Goal: Task Accomplishment & Management: Use online tool/utility

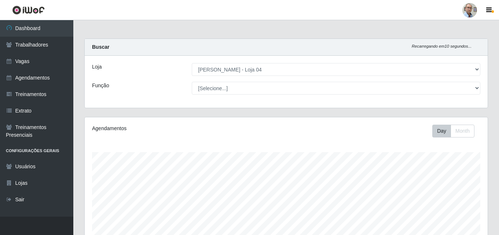
select select "251"
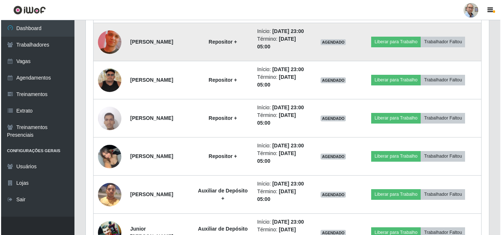
scroll to position [451, 0]
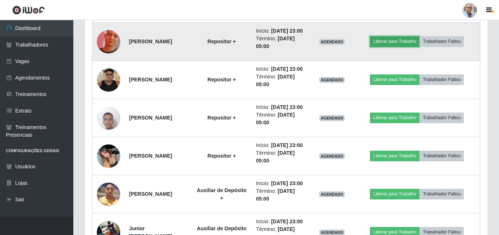
click at [393, 47] on button "Liberar para Trabalho" at bounding box center [394, 41] width 49 height 10
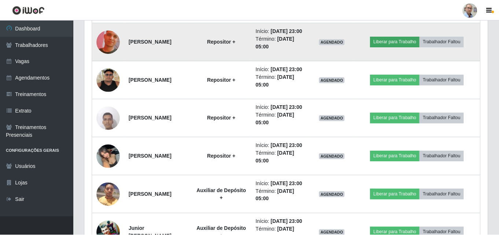
scroll to position [152, 399]
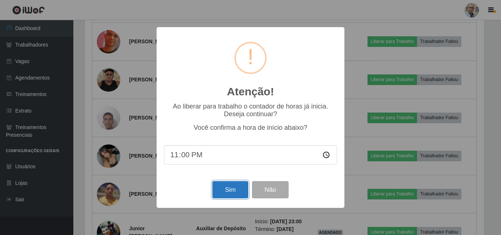
click at [229, 194] on button "Sim" at bounding box center [230, 189] width 36 height 17
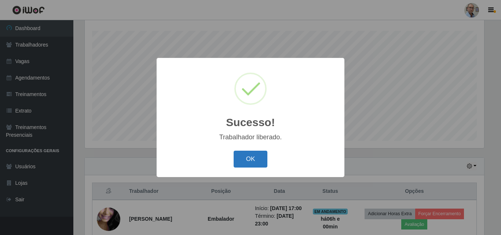
click at [246, 156] on button "OK" at bounding box center [250, 159] width 34 height 17
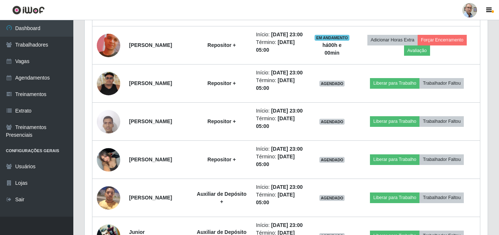
scroll to position [488, 0]
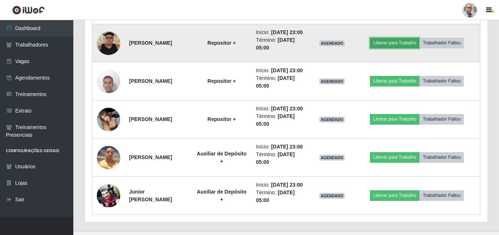
click at [397, 48] on button "Liberar para Trabalho" at bounding box center [394, 43] width 49 height 10
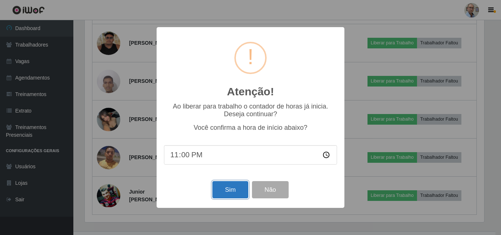
click at [225, 192] on button "Sim" at bounding box center [230, 189] width 36 height 17
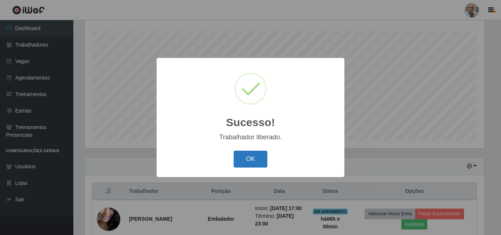
click at [247, 161] on button "OK" at bounding box center [250, 159] width 34 height 17
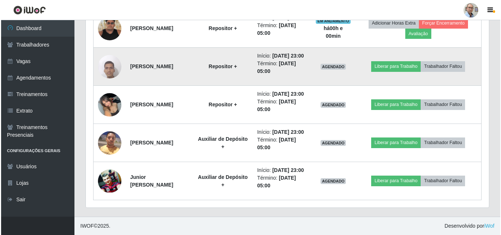
scroll to position [525, 0]
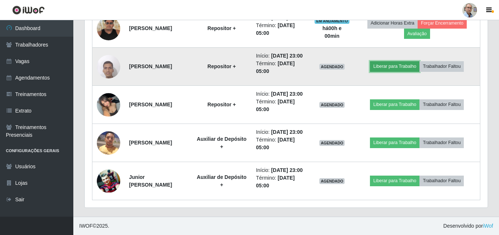
click at [391, 71] on button "Liberar para Trabalho" at bounding box center [394, 66] width 49 height 10
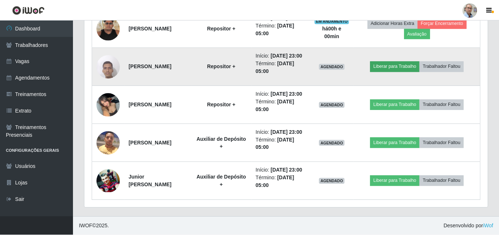
scroll to position [152, 399]
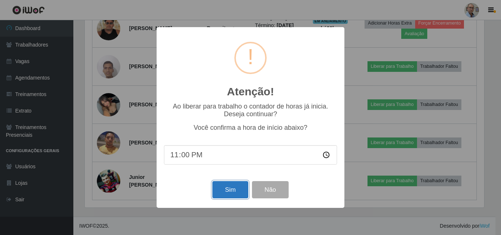
click at [217, 198] on button "Sim" at bounding box center [230, 189] width 36 height 17
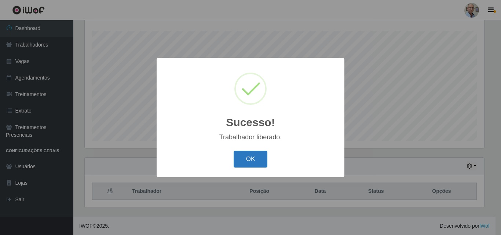
click at [251, 158] on button "OK" at bounding box center [250, 159] width 34 height 17
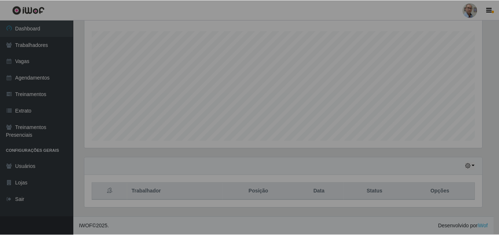
scroll to position [0, 0]
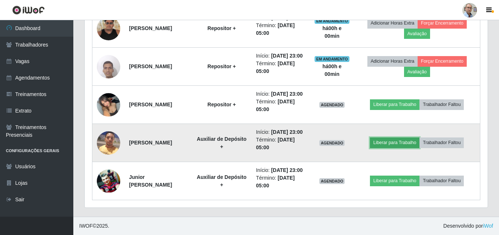
click at [399, 137] on button "Liberar para Trabalho" at bounding box center [394, 142] width 49 height 10
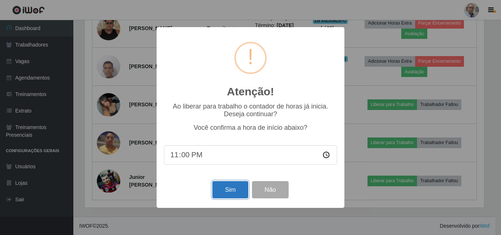
click at [228, 190] on button "Sim" at bounding box center [230, 189] width 36 height 17
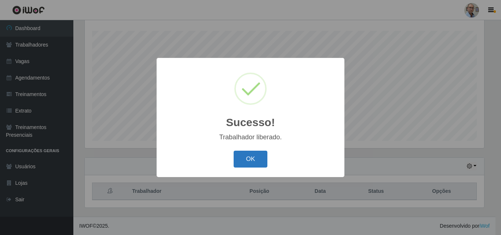
click at [250, 160] on button "OK" at bounding box center [250, 159] width 34 height 17
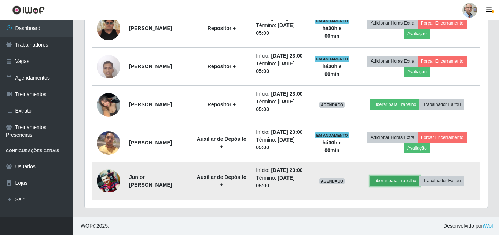
click at [391, 177] on button "Liberar para Trabalho" at bounding box center [394, 181] width 49 height 10
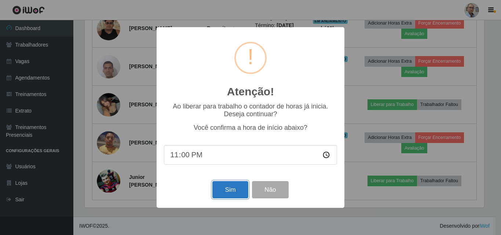
click at [221, 192] on button "Sim" at bounding box center [230, 189] width 36 height 17
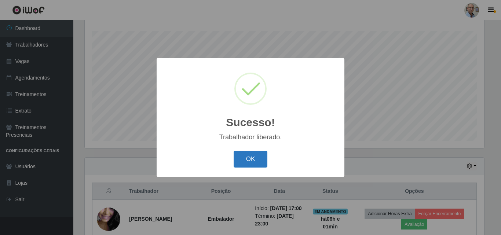
click at [255, 157] on button "OK" at bounding box center [250, 159] width 34 height 17
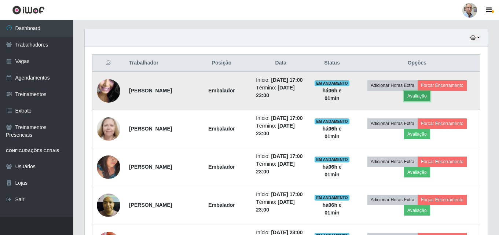
click at [423, 101] on button "Avaliação" at bounding box center [417, 96] width 26 height 10
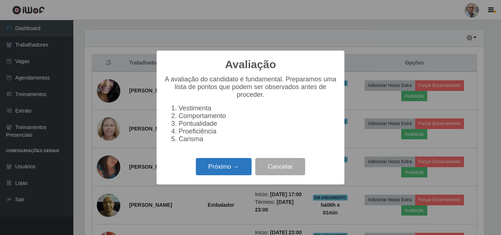
click at [229, 166] on button "Próximo →" at bounding box center [224, 166] width 56 height 17
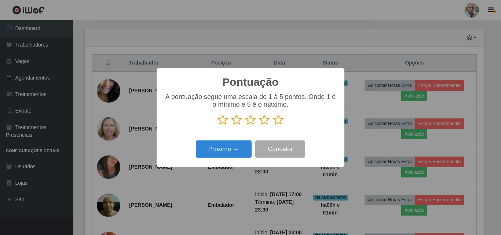
click at [280, 122] on icon at bounding box center [278, 119] width 10 height 11
click at [273, 125] on input "radio" at bounding box center [273, 125] width 0 height 0
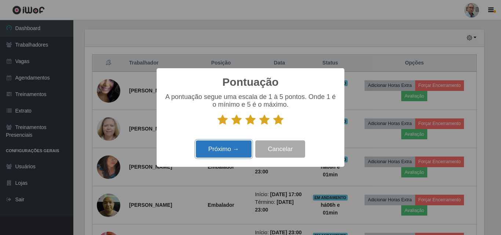
click at [221, 148] on button "Próximo →" at bounding box center [224, 148] width 56 height 17
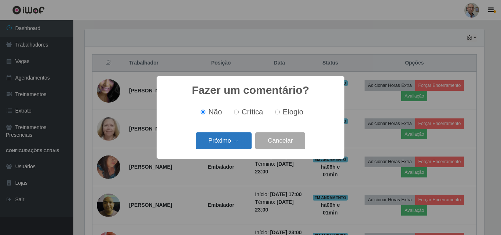
click at [216, 146] on button "Próximo →" at bounding box center [224, 140] width 56 height 17
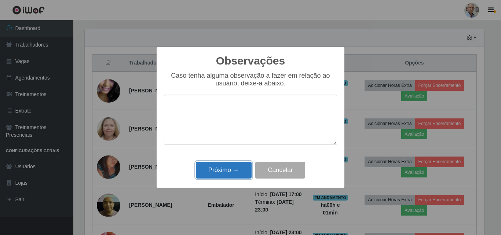
click at [217, 170] on button "Próximo →" at bounding box center [224, 170] width 56 height 17
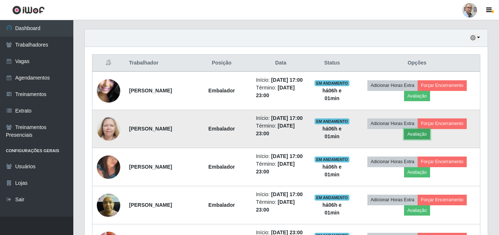
click at [419, 139] on button "Avaliação" at bounding box center [417, 134] width 26 height 10
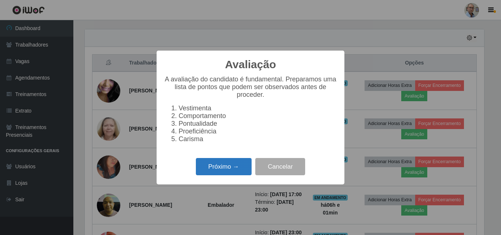
click at [214, 167] on button "Próximo →" at bounding box center [224, 166] width 56 height 17
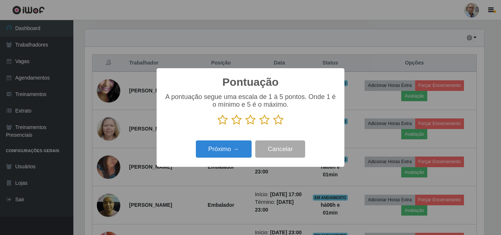
click at [277, 121] on icon at bounding box center [278, 119] width 10 height 11
click at [273, 125] on input "radio" at bounding box center [273, 125] width 0 height 0
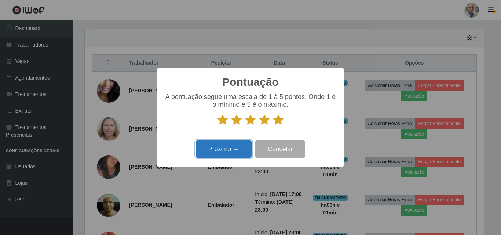
click at [234, 147] on button "Próximo →" at bounding box center [224, 148] width 56 height 17
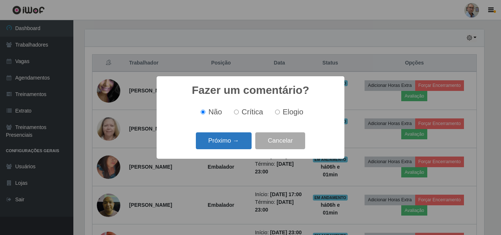
click at [227, 143] on button "Próximo →" at bounding box center [224, 140] width 56 height 17
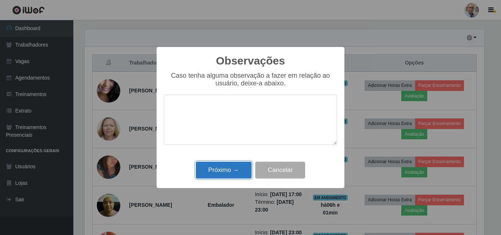
click at [221, 172] on button "Próximo →" at bounding box center [224, 170] width 56 height 17
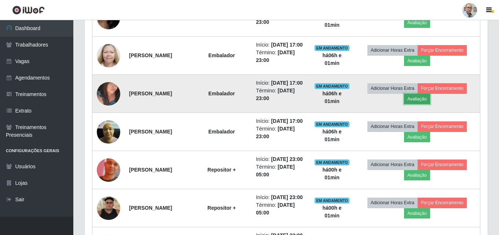
click at [420, 104] on button "Avaliação" at bounding box center [417, 99] width 26 height 10
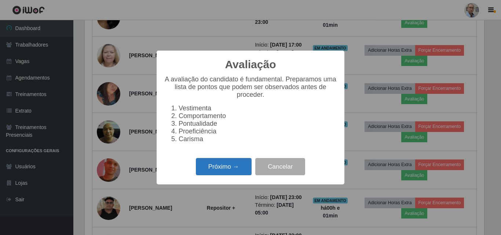
click at [226, 169] on button "Próximo →" at bounding box center [224, 166] width 56 height 17
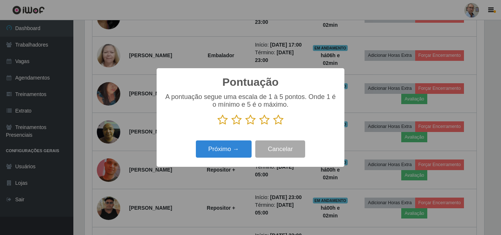
click at [278, 122] on icon at bounding box center [278, 119] width 10 height 11
click at [273, 125] on input "radio" at bounding box center [273, 125] width 0 height 0
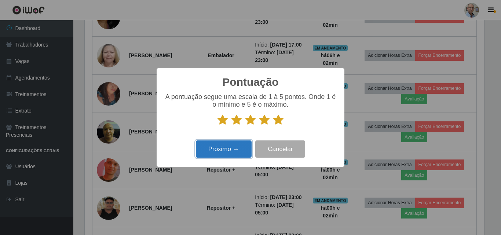
click at [240, 150] on button "Próximo →" at bounding box center [224, 148] width 56 height 17
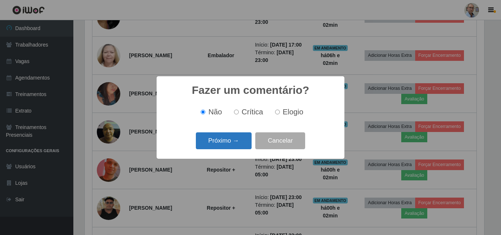
click at [217, 141] on button "Próximo →" at bounding box center [224, 140] width 56 height 17
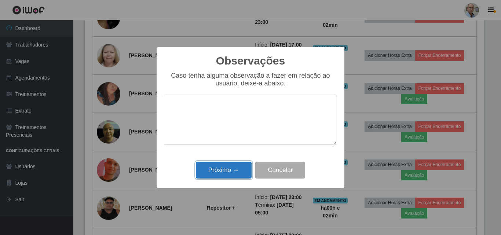
click at [225, 172] on button "Próximo →" at bounding box center [224, 170] width 56 height 17
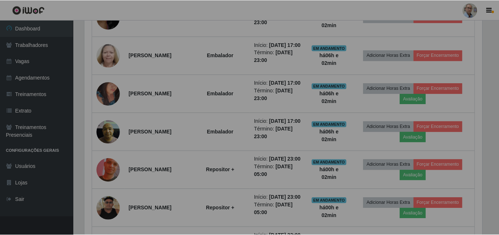
scroll to position [152, 403]
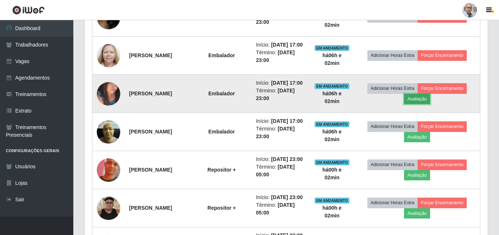
click at [421, 104] on button "Avaliação" at bounding box center [417, 99] width 26 height 10
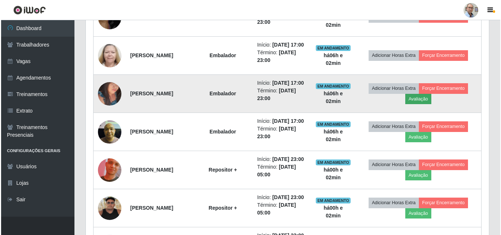
scroll to position [152, 399]
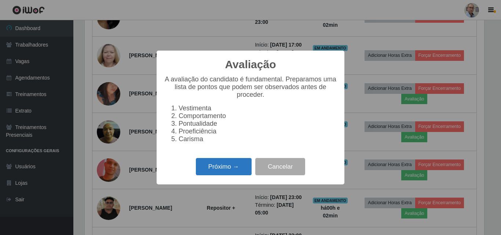
click at [209, 172] on button "Próximo →" at bounding box center [224, 166] width 56 height 17
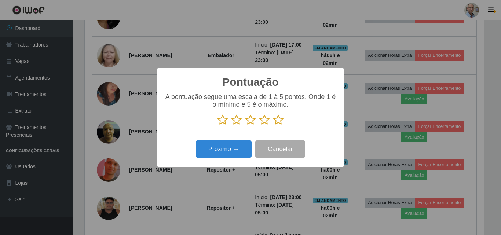
scroll to position [366385, 366138]
click at [274, 121] on icon at bounding box center [278, 119] width 10 height 11
click at [273, 125] on input "radio" at bounding box center [273, 125] width 0 height 0
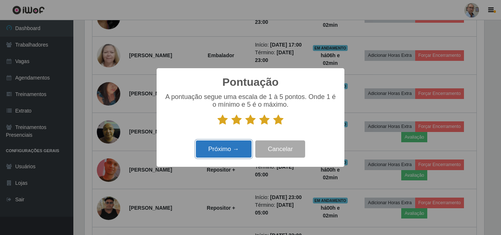
click at [223, 150] on button "Próximo →" at bounding box center [224, 148] width 56 height 17
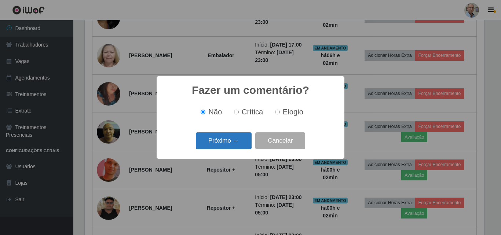
click at [221, 141] on button "Próximo →" at bounding box center [224, 140] width 56 height 17
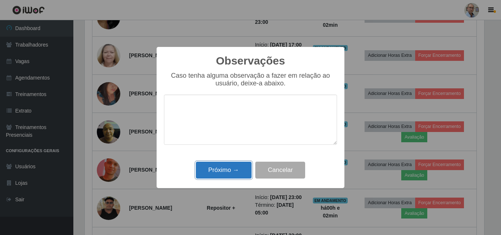
click at [227, 171] on button "Próximo →" at bounding box center [224, 170] width 56 height 17
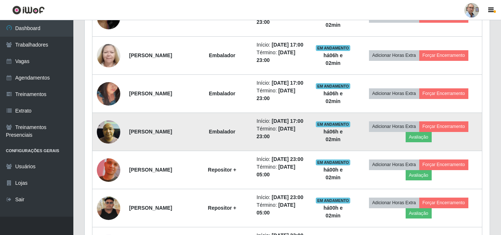
scroll to position [152, 403]
click at [426, 142] on button "Avaliação" at bounding box center [417, 137] width 26 height 10
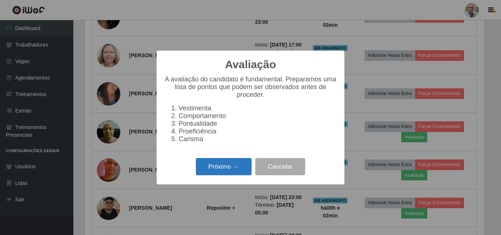
click at [213, 168] on button "Próximo →" at bounding box center [224, 166] width 56 height 17
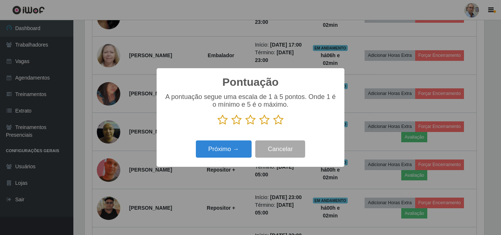
scroll to position [366385, 366138]
click at [281, 124] on icon at bounding box center [278, 119] width 10 height 11
click at [273, 125] on input "radio" at bounding box center [273, 125] width 0 height 0
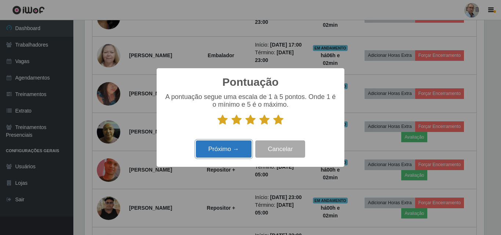
click at [224, 152] on button "Próximo →" at bounding box center [224, 148] width 56 height 17
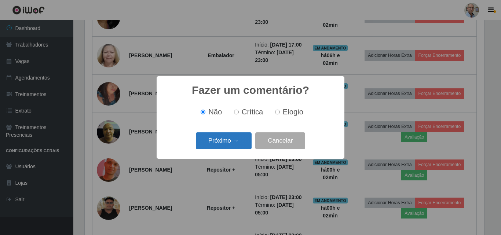
click at [225, 139] on button "Próximo →" at bounding box center [224, 140] width 56 height 17
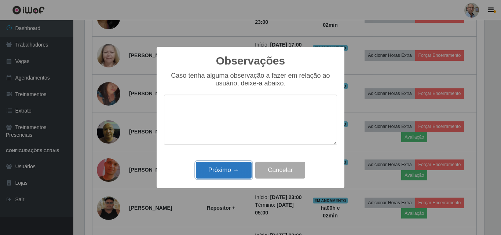
click at [216, 172] on button "Próximo →" at bounding box center [224, 170] width 56 height 17
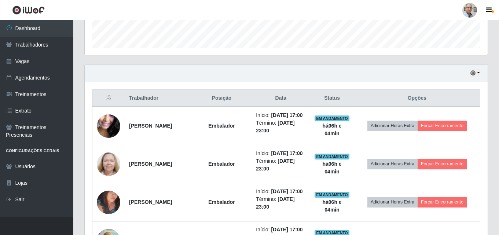
scroll to position [213, 0]
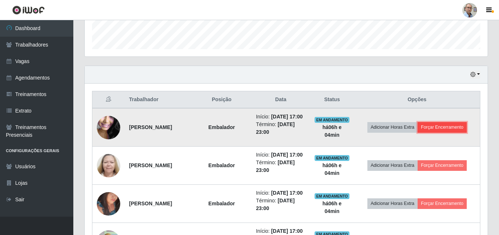
click at [454, 128] on button "Forçar Encerramento" at bounding box center [441, 127] width 49 height 10
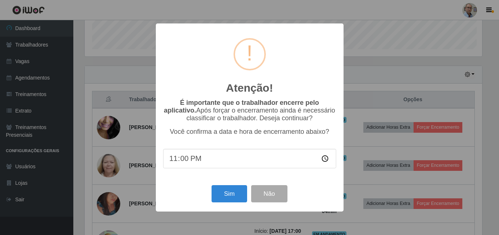
scroll to position [152, 399]
click at [223, 194] on button "Sim" at bounding box center [230, 193] width 36 height 17
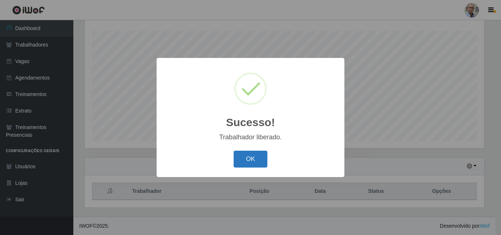
click at [262, 160] on button "OK" at bounding box center [250, 159] width 34 height 17
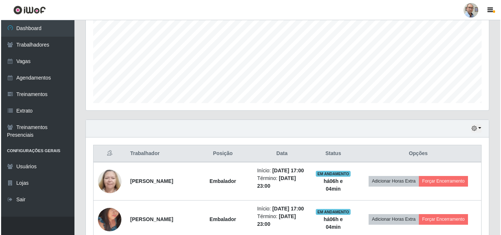
scroll to position [195, 0]
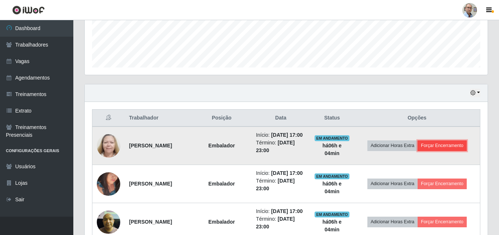
click at [451, 146] on button "Forçar Encerramento" at bounding box center [441, 145] width 49 height 10
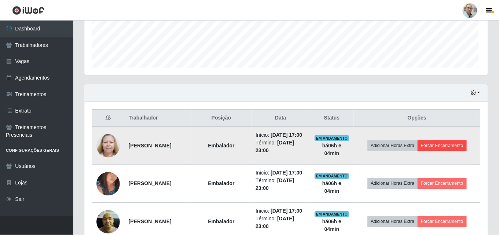
scroll to position [152, 399]
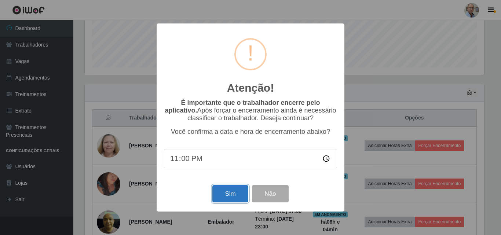
click at [231, 196] on button "Sim" at bounding box center [230, 193] width 36 height 17
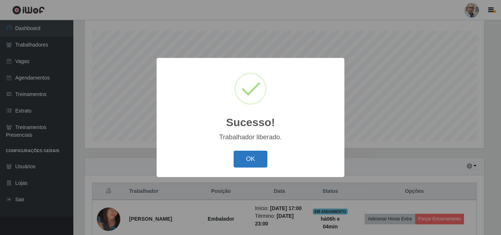
click at [243, 154] on button "OK" at bounding box center [250, 159] width 34 height 17
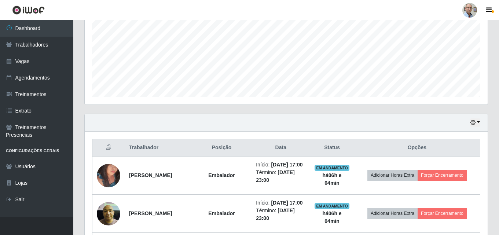
scroll to position [268, 0]
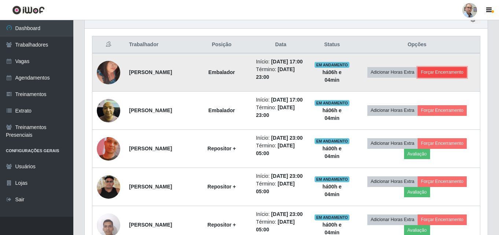
click at [455, 77] on button "Forçar Encerramento" at bounding box center [441, 72] width 49 height 10
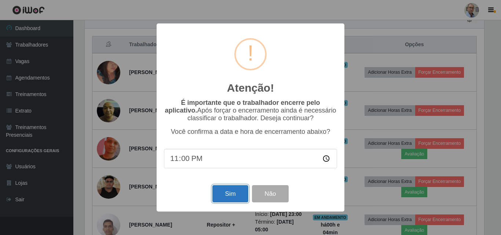
click at [224, 198] on button "Sim" at bounding box center [230, 193] width 36 height 17
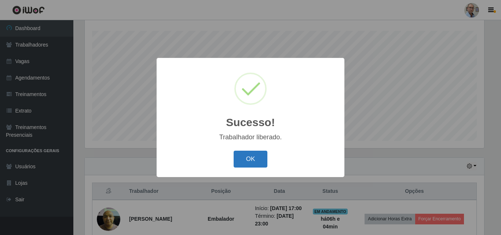
click at [253, 157] on button "OK" at bounding box center [250, 159] width 34 height 17
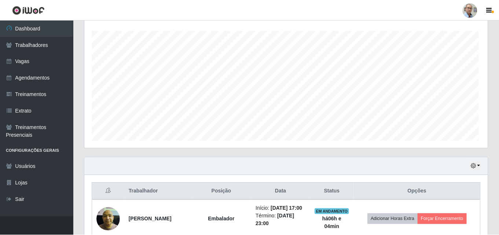
scroll to position [366385, 366135]
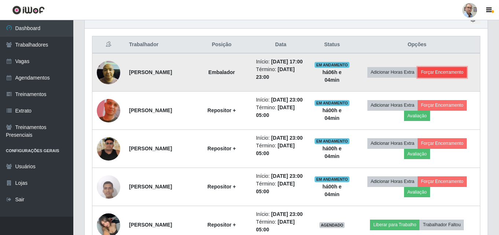
click at [450, 75] on button "Forçar Encerramento" at bounding box center [441, 72] width 49 height 10
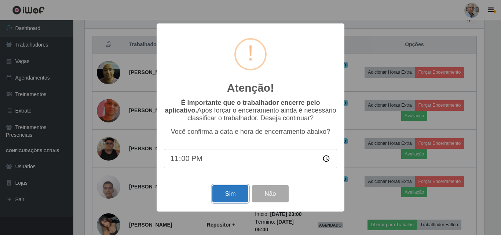
click at [224, 195] on button "Sim" at bounding box center [230, 193] width 36 height 17
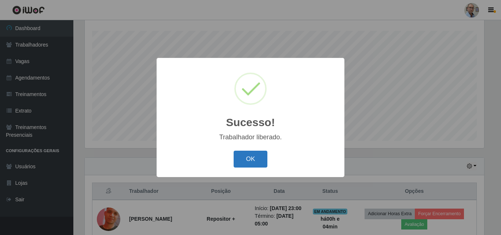
click at [245, 163] on button "OK" at bounding box center [250, 159] width 34 height 17
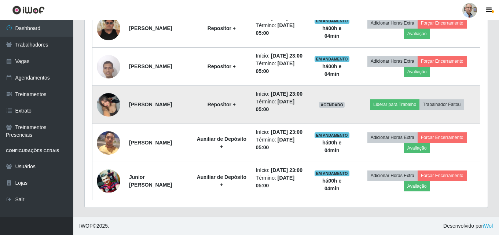
click at [112, 89] on img at bounding box center [108, 104] width 23 height 31
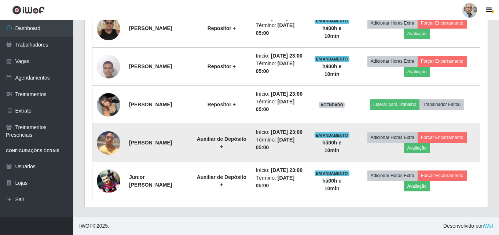
scroll to position [360, 0]
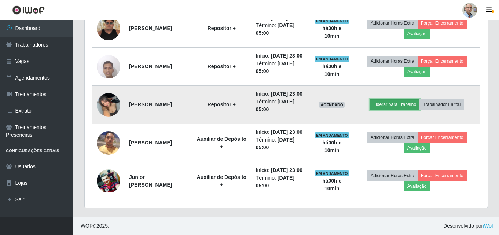
click at [400, 110] on button "Liberar para Trabalho" at bounding box center [394, 104] width 49 height 10
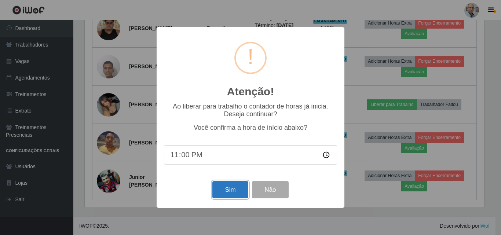
click at [231, 190] on button "Sim" at bounding box center [230, 189] width 36 height 17
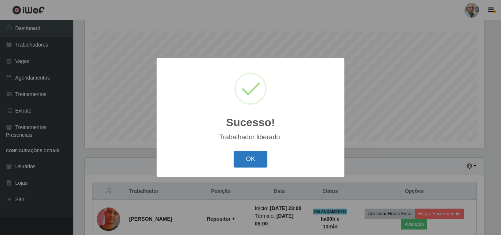
click at [252, 163] on button "OK" at bounding box center [250, 159] width 34 height 17
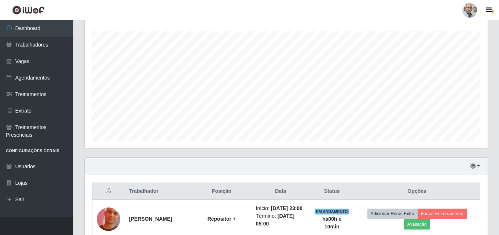
scroll to position [152, 403]
